Goal: Navigation & Orientation: Find specific page/section

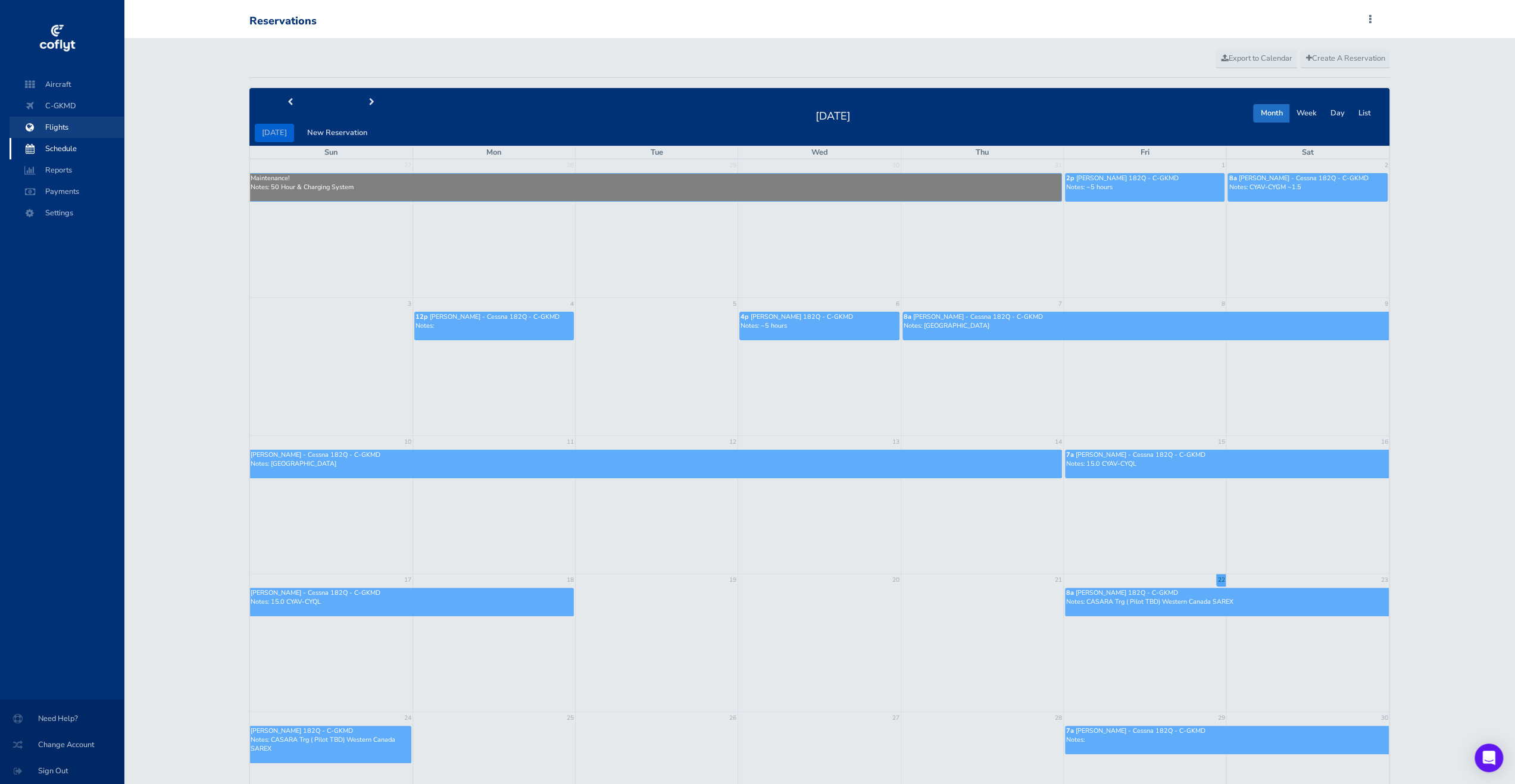
click at [69, 130] on span "Flights" at bounding box center [67, 128] width 91 height 22
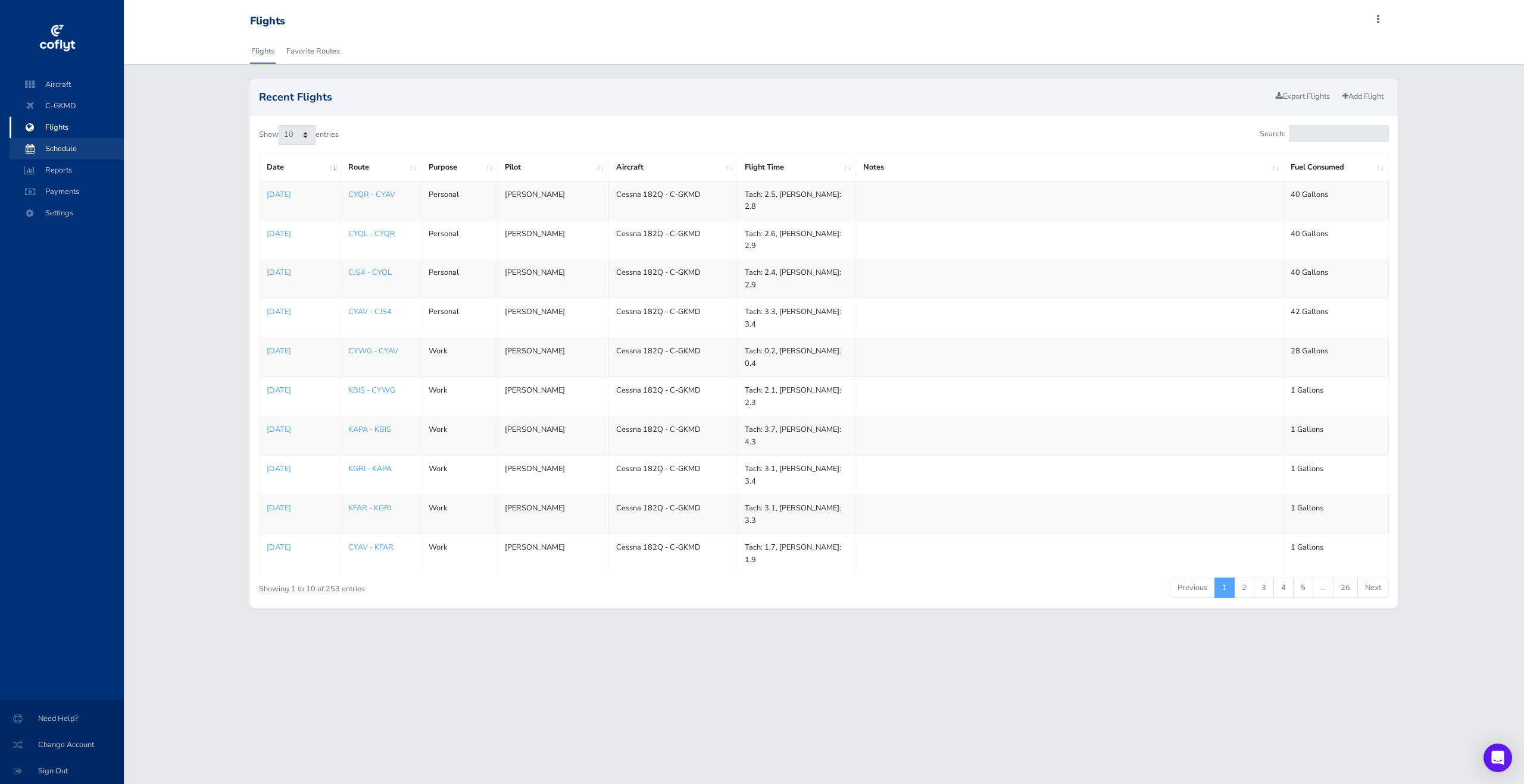
click at [59, 148] on span "Schedule" at bounding box center [67, 148] width 91 height 22
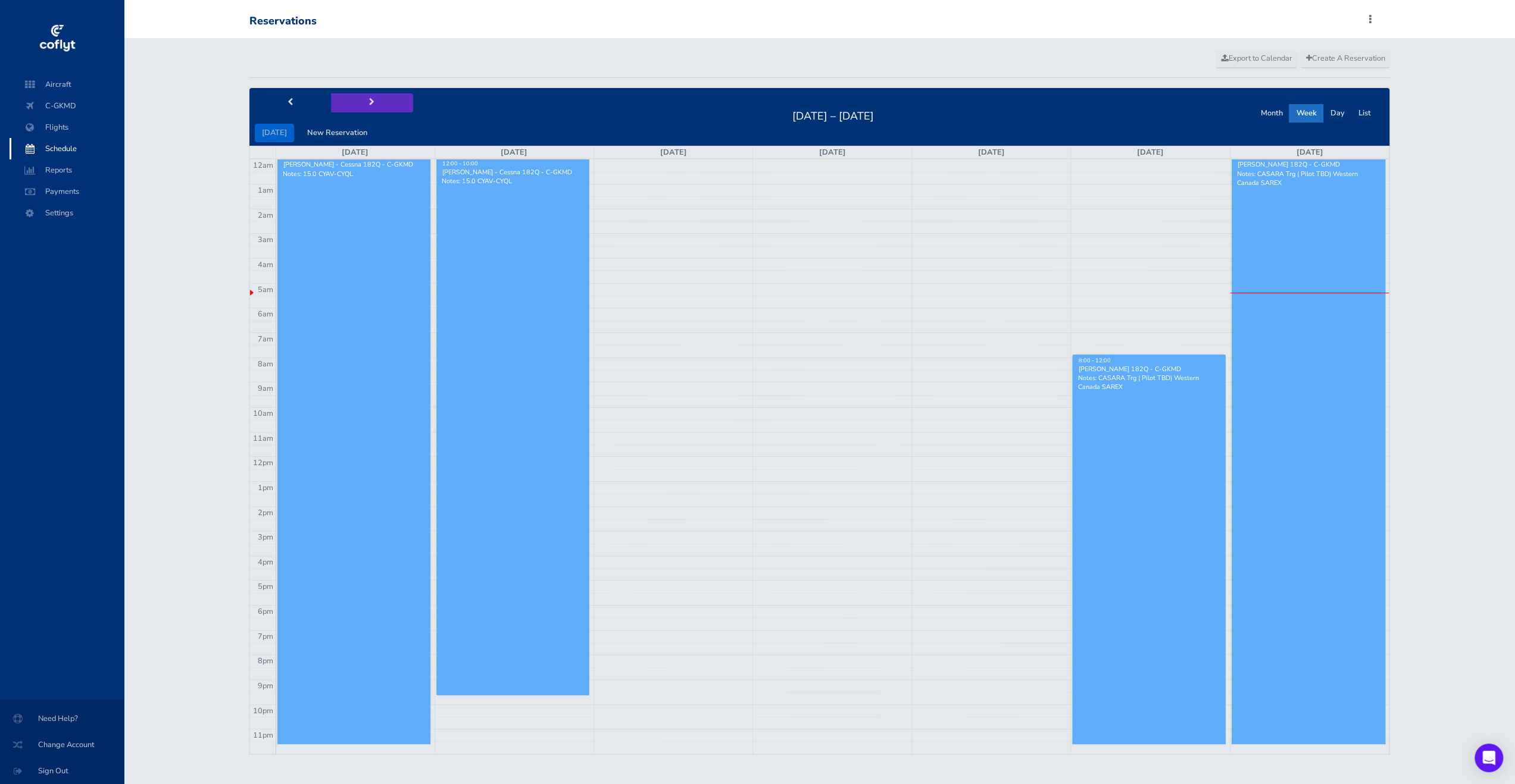
click at [370, 98] on span "next" at bounding box center [372, 102] width 5 height 8
